Goal: Find specific page/section: Find specific page/section

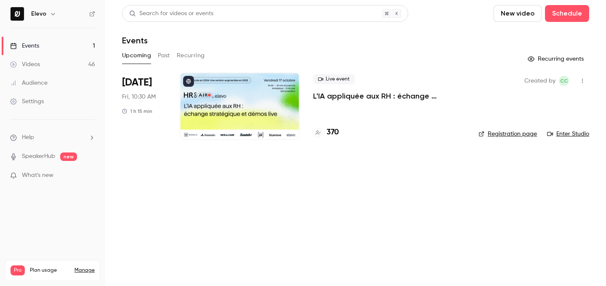
click at [334, 133] on h4 "370" at bounding box center [333, 132] width 12 height 11
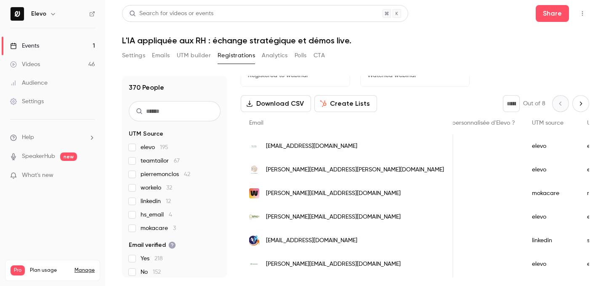
scroll to position [24, 0]
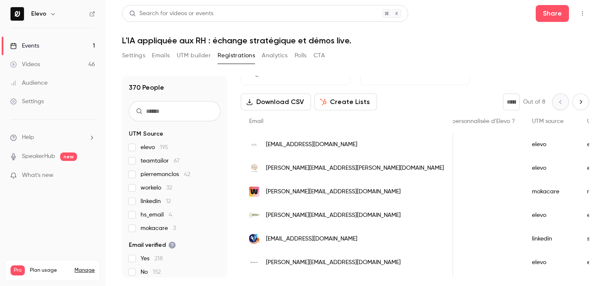
click at [66, 50] on link "Events 1" at bounding box center [52, 46] width 105 height 19
